Goal: Task Accomplishment & Management: Use online tool/utility

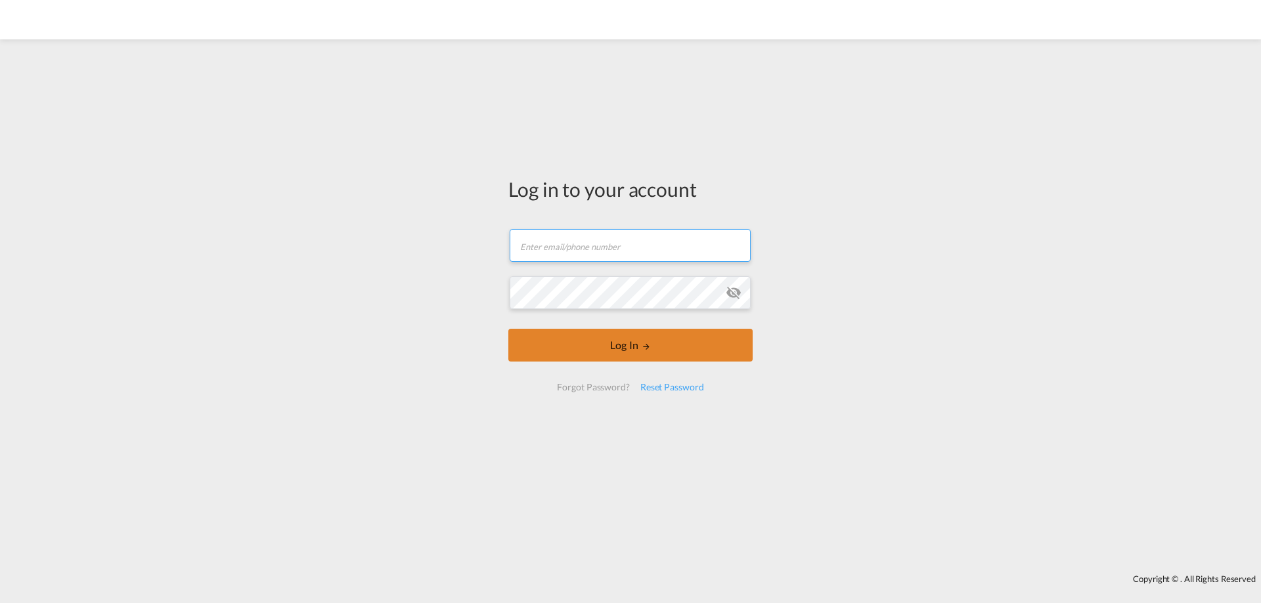
type input "[EMAIL_ADDRESS][PERSON_NAME][DOMAIN_NAME]"
click at [567, 354] on button "Log In" at bounding box center [630, 345] width 244 height 33
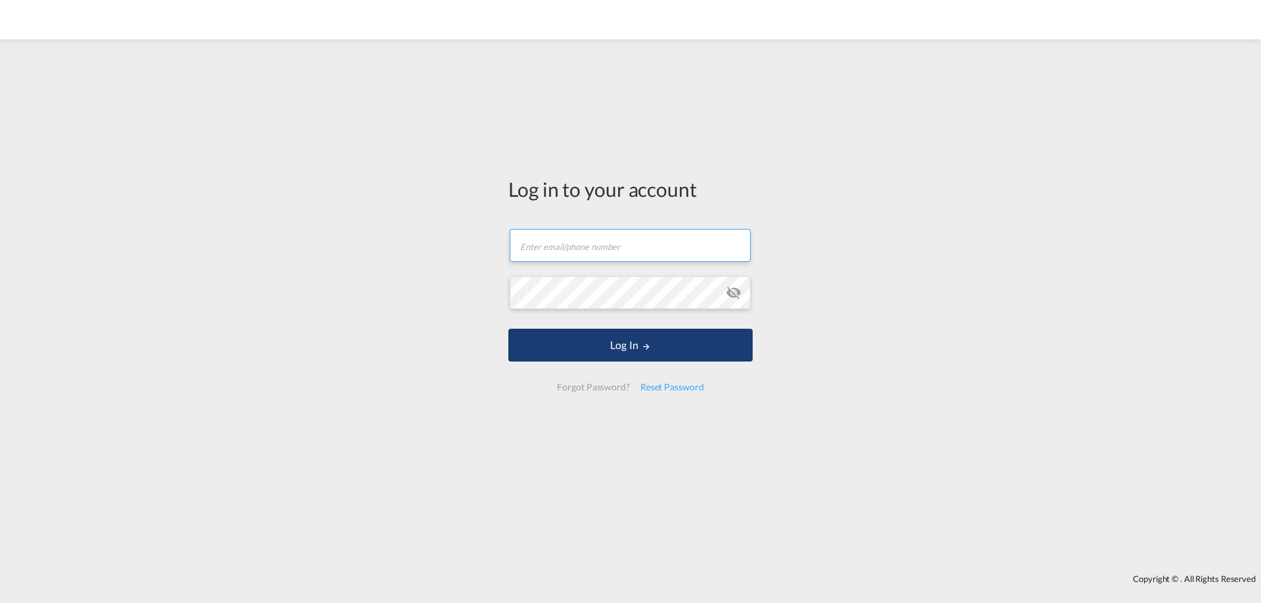
type input "[EMAIL_ADDRESS][PERSON_NAME][DOMAIN_NAME]"
click at [615, 340] on button "Log In" at bounding box center [630, 345] width 244 height 33
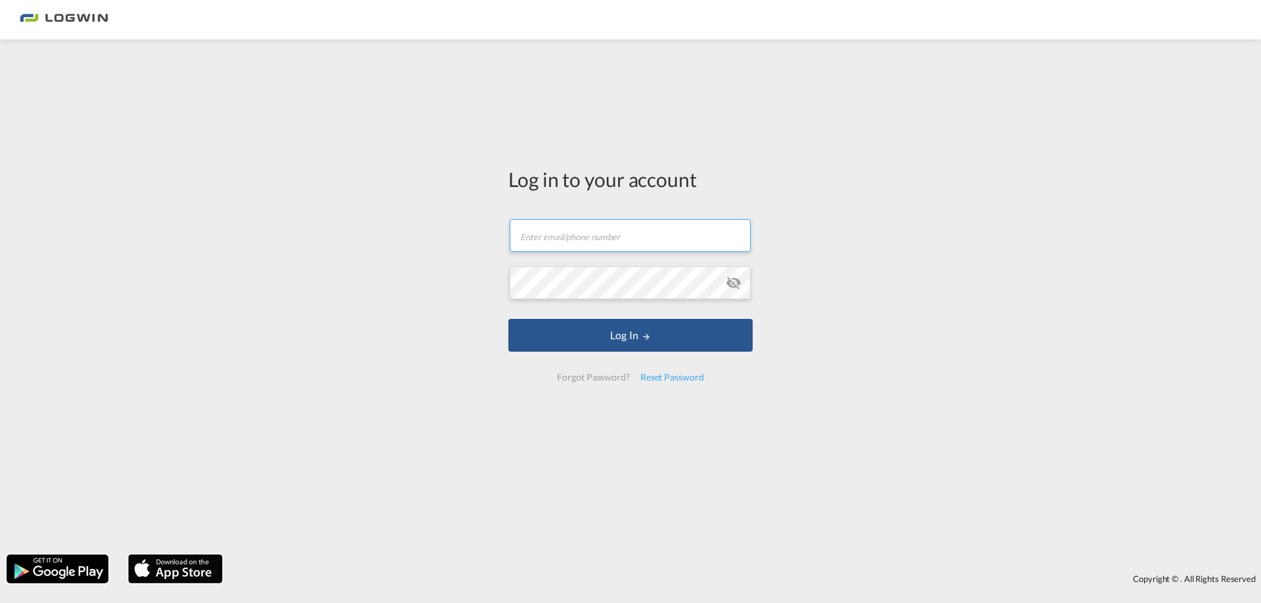
type input "[EMAIL_ADDRESS][PERSON_NAME][DOMAIN_NAME]"
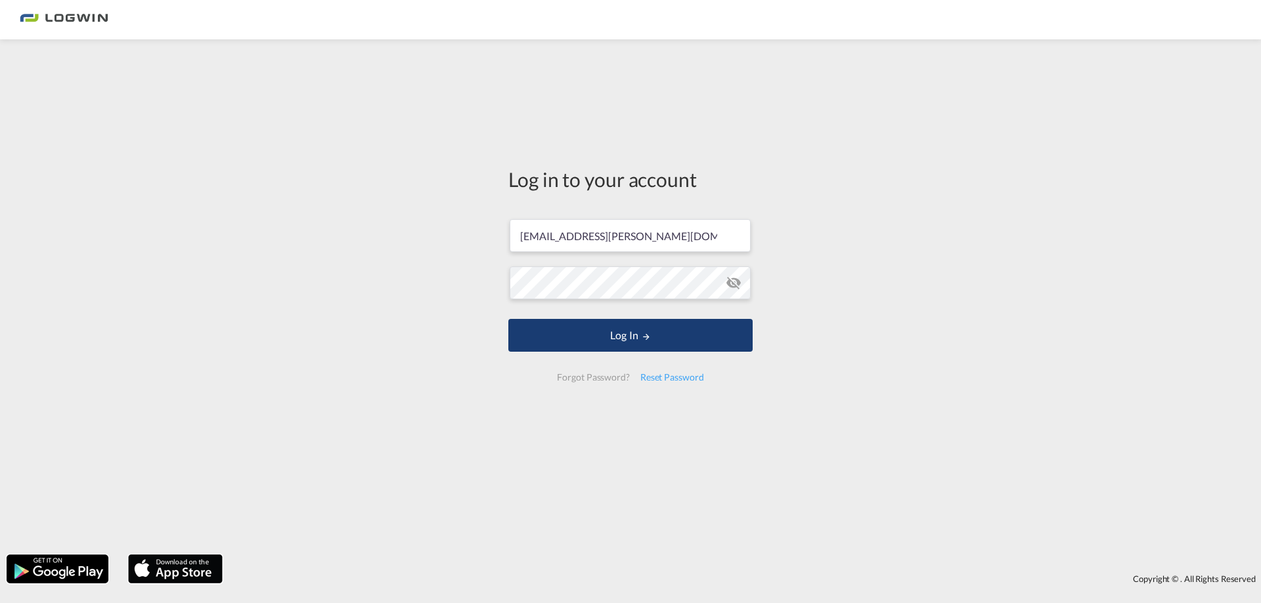
click at [615, 333] on button "Log In" at bounding box center [630, 335] width 244 height 33
